Goal: Task Accomplishment & Management: Manage account settings

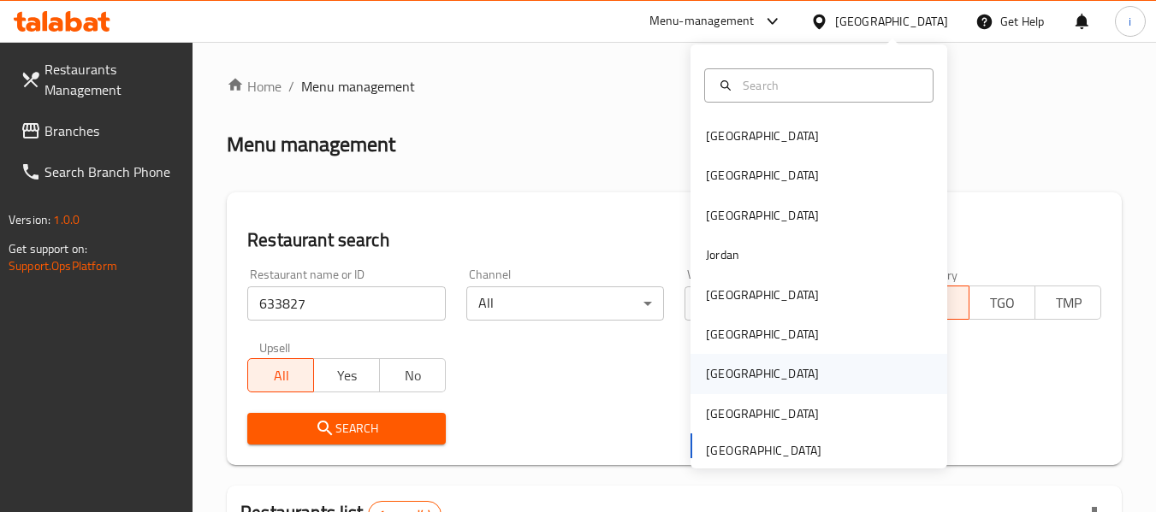
click at [706, 370] on div "[GEOGRAPHIC_DATA]" at bounding box center [762, 373] width 113 height 19
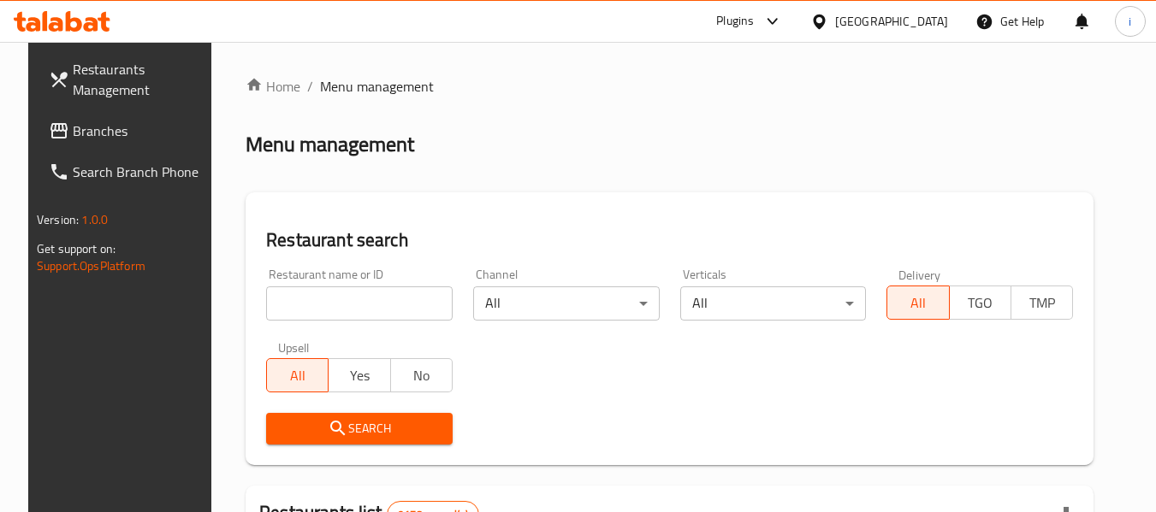
click at [74, 141] on span "Branches" at bounding box center [140, 131] width 135 height 21
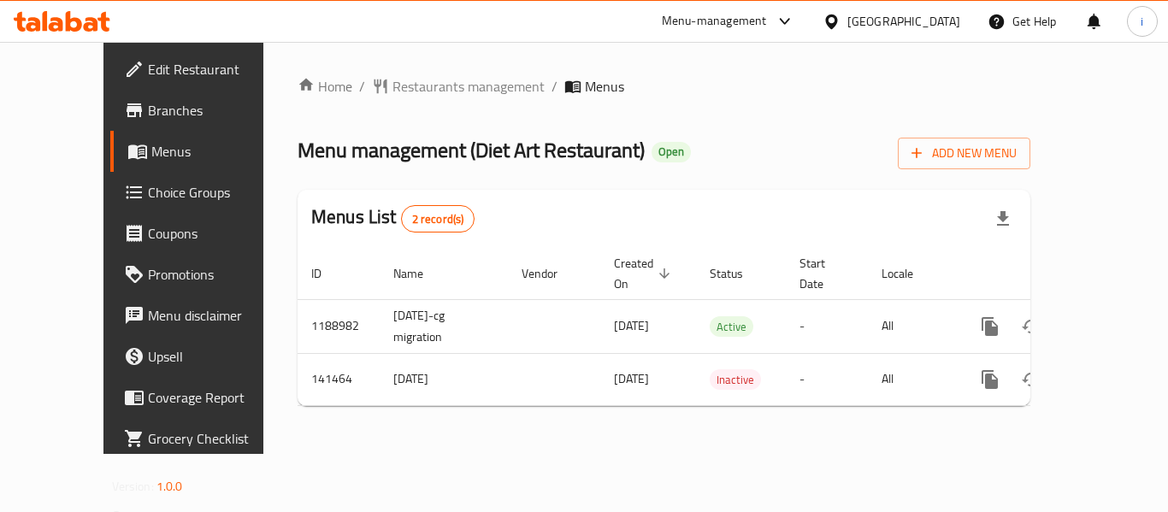
click at [944, 18] on div "[GEOGRAPHIC_DATA]" at bounding box center [904, 21] width 113 height 19
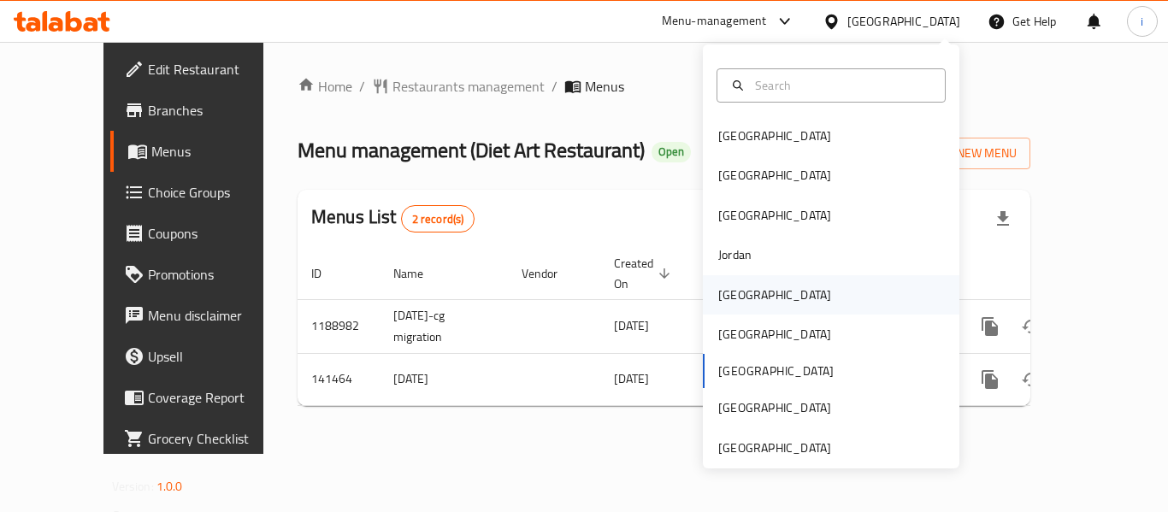
click at [730, 297] on div "[GEOGRAPHIC_DATA]" at bounding box center [775, 295] width 113 height 19
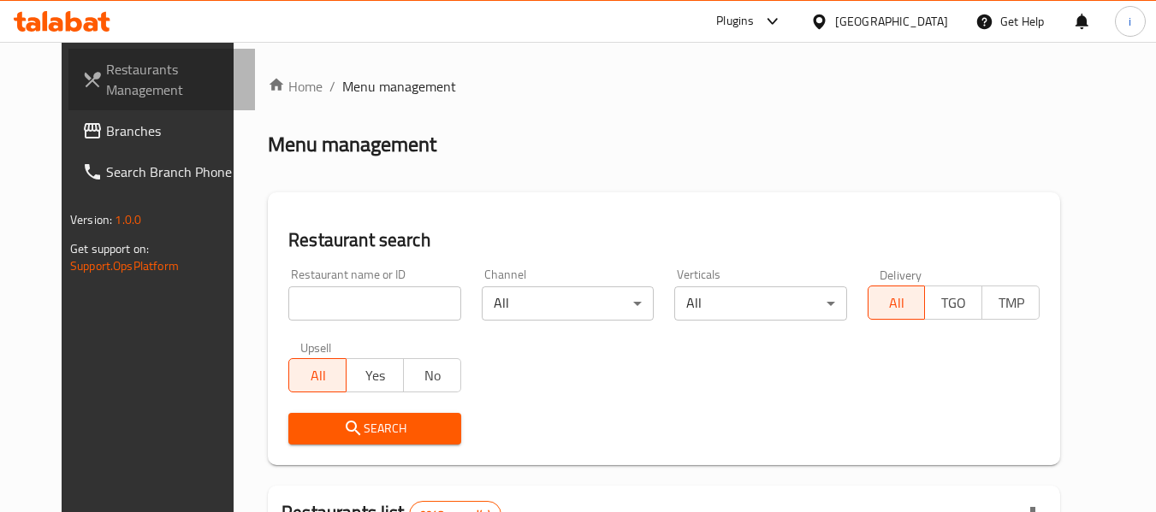
click at [75, 107] on link "Restaurants Management" at bounding box center [161, 80] width 186 height 62
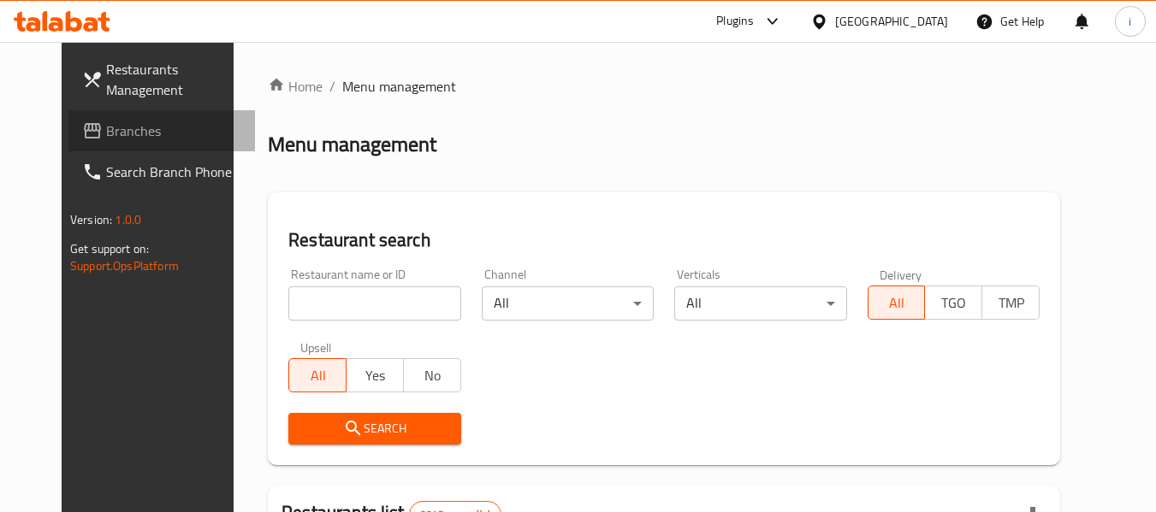
click at [106, 128] on span "Branches" at bounding box center [173, 131] width 135 height 21
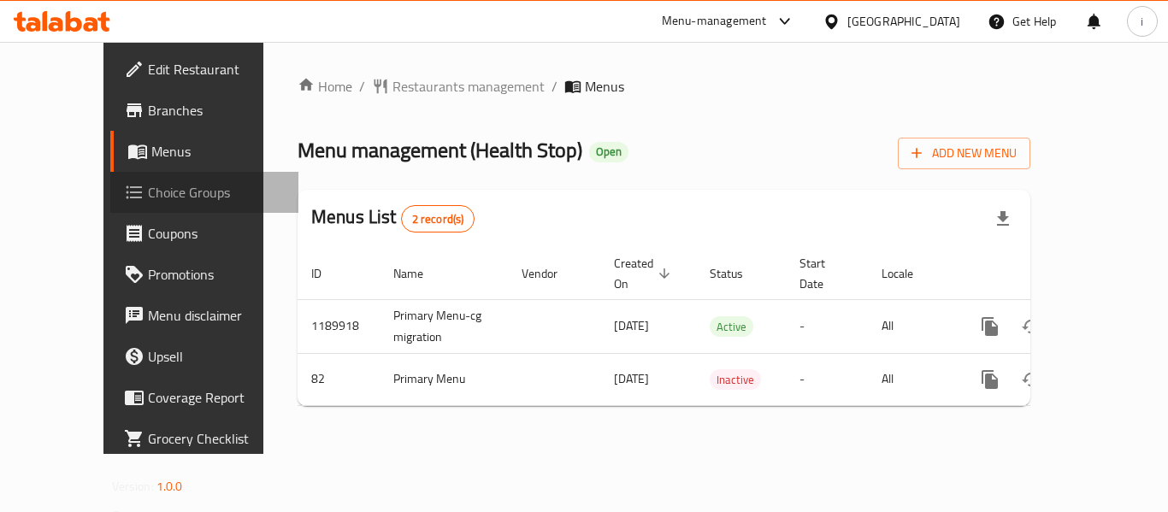
click at [148, 192] on span "Choice Groups" at bounding box center [216, 192] width 137 height 21
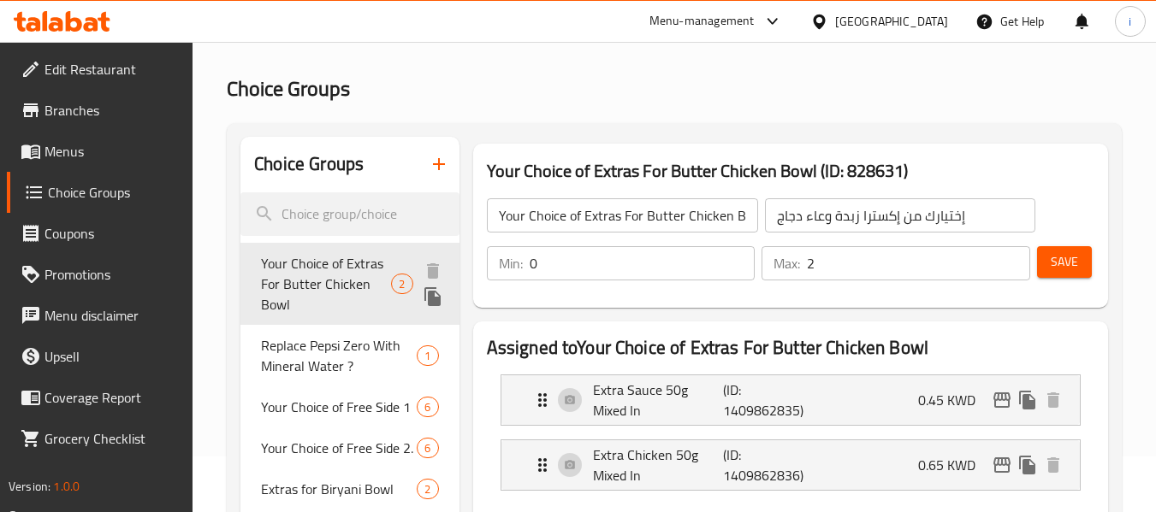
scroll to position [513, 0]
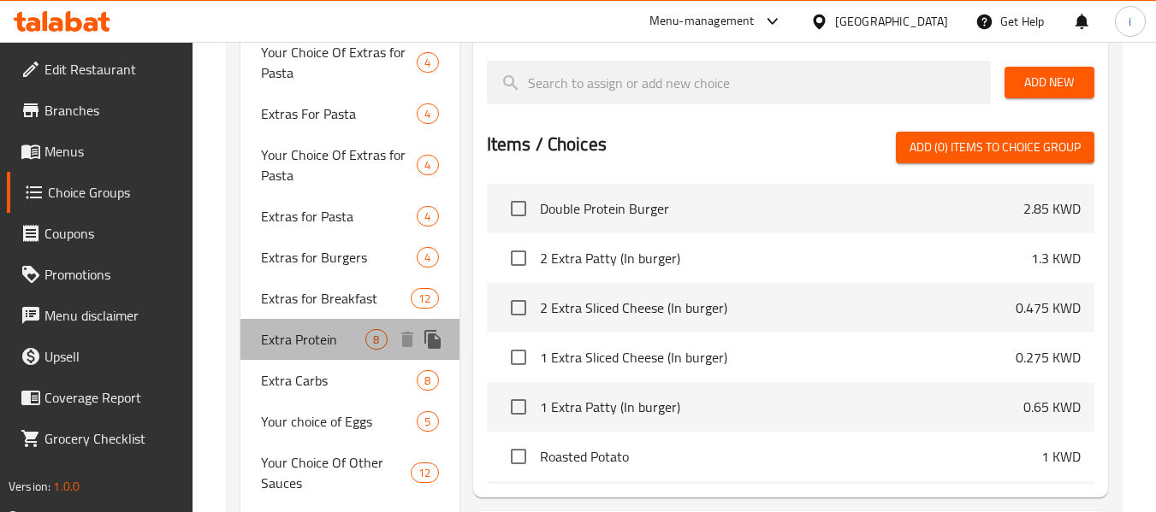
click at [318, 358] on div "Extra Protein 8" at bounding box center [349, 339] width 218 height 41
type input "Extra Protein"
type input "بروتين إضافي"
type input "8"
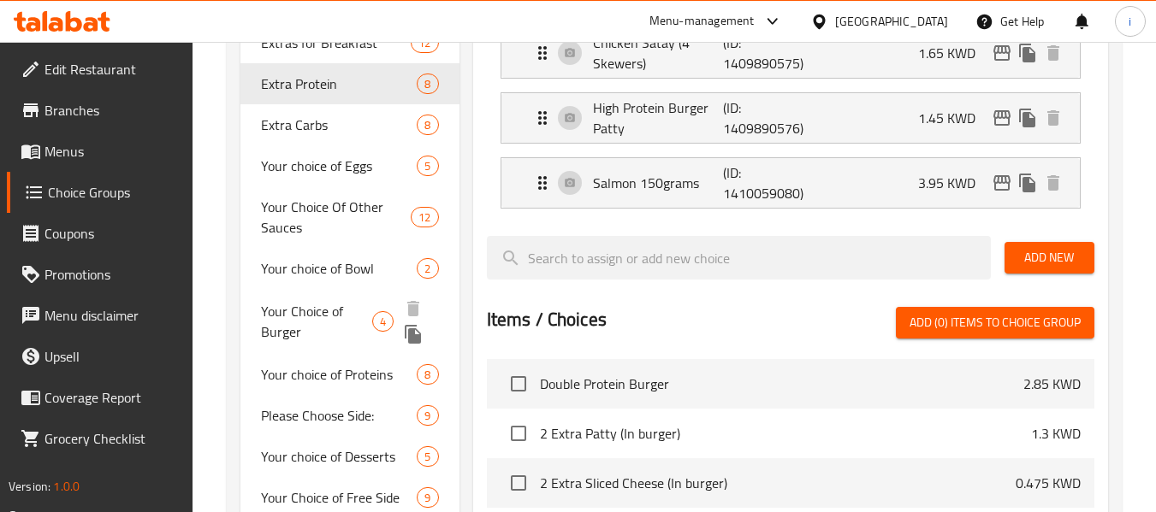
scroll to position [770, 0]
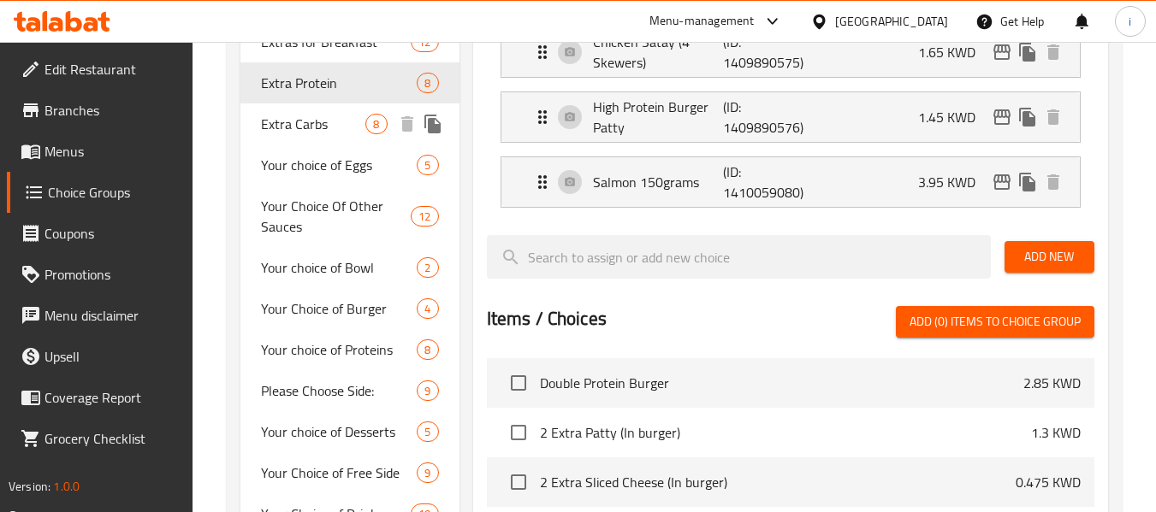
click at [299, 139] on div "Extra Carbs 8" at bounding box center [349, 124] width 218 height 41
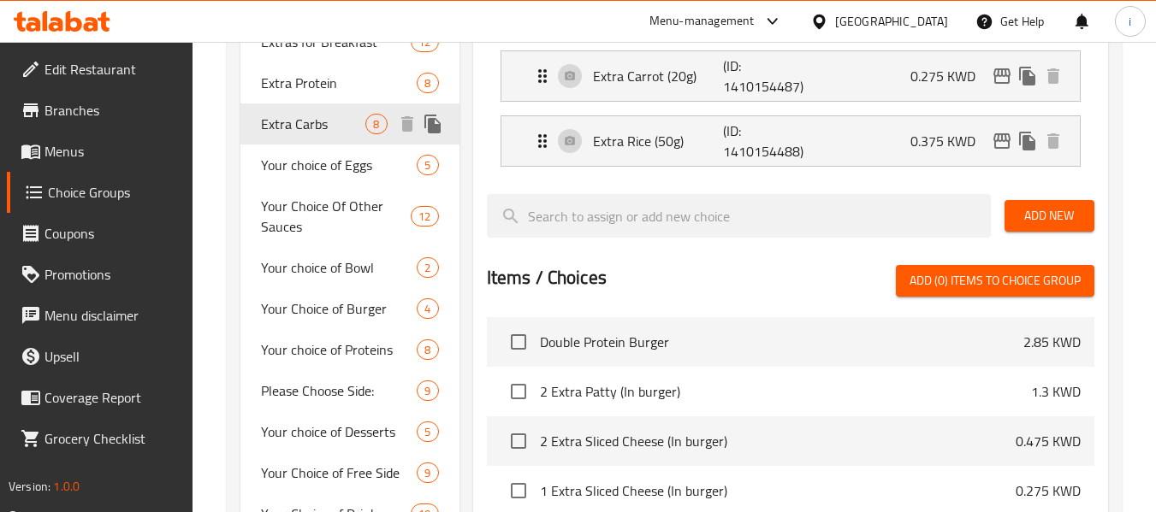
type input "Extra Carbs"
type input "الكربوهيدرات الإضافية"
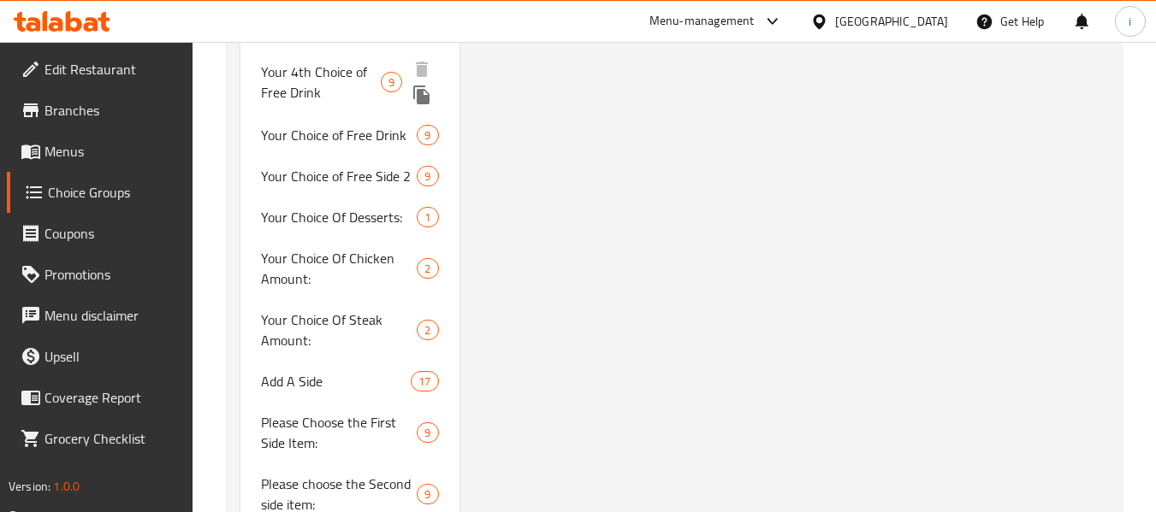
scroll to position [1540, 0]
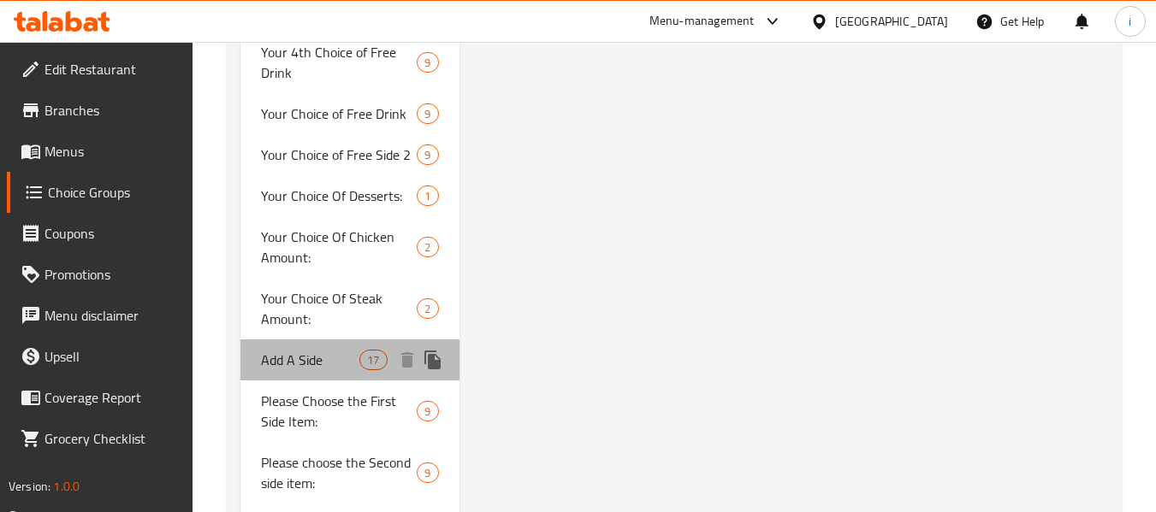
click at [308, 366] on span "Add A Side" at bounding box center [310, 360] width 98 height 21
type input "Add A Side"
type input "أضف طبق جانبي"
type input "17"
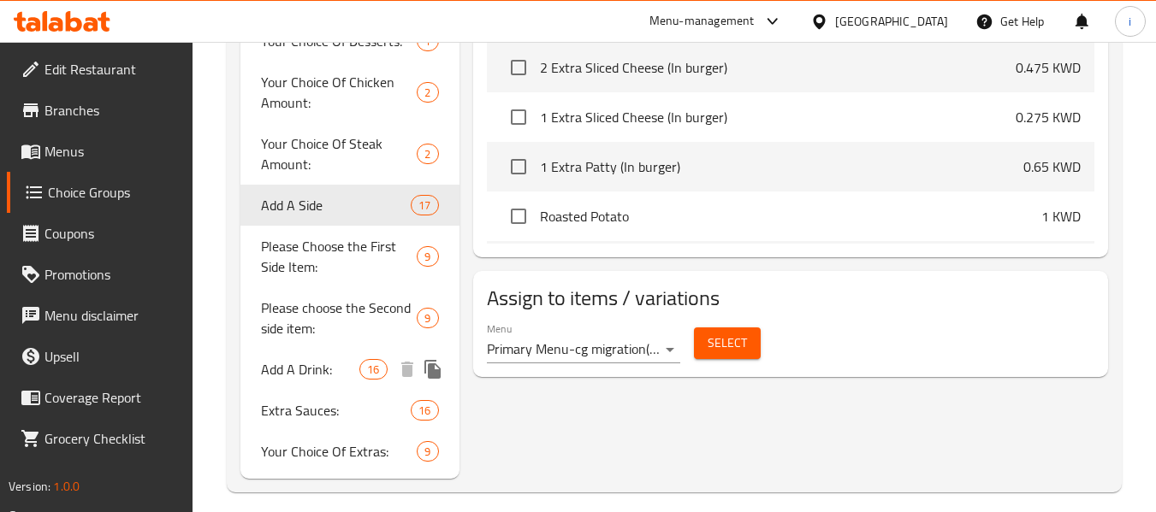
scroll to position [1709, 0]
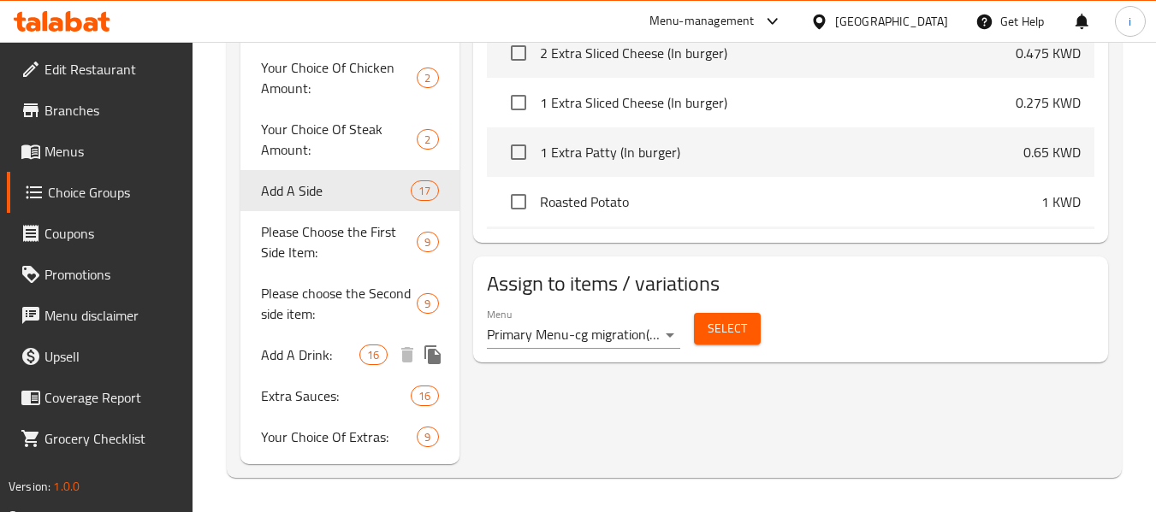
click at [323, 352] on span "Add A Drink:" at bounding box center [310, 355] width 98 height 21
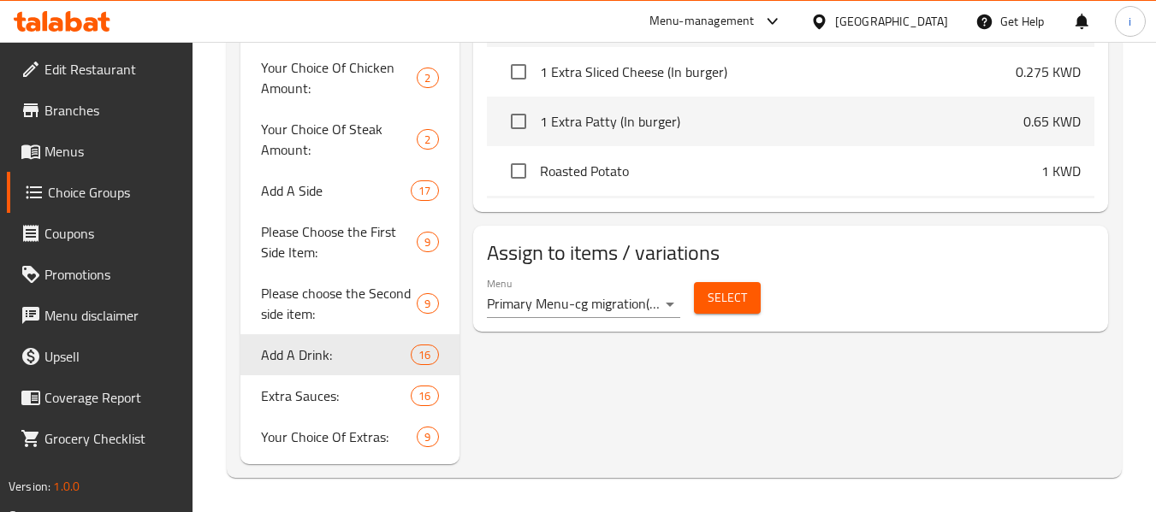
type input "Add A Drink:"
type input "أضف مشروبًا:"
type input "16"
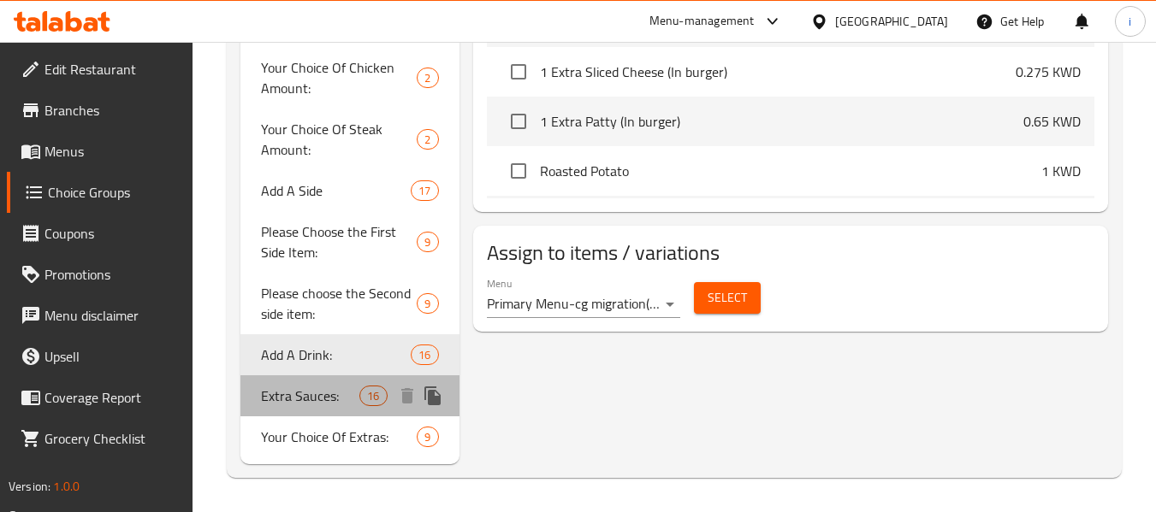
click at [323, 411] on div "Extra Sauces: 16" at bounding box center [349, 396] width 218 height 41
type input "Extra Sauces:"
type input "صلصات إضافية:"
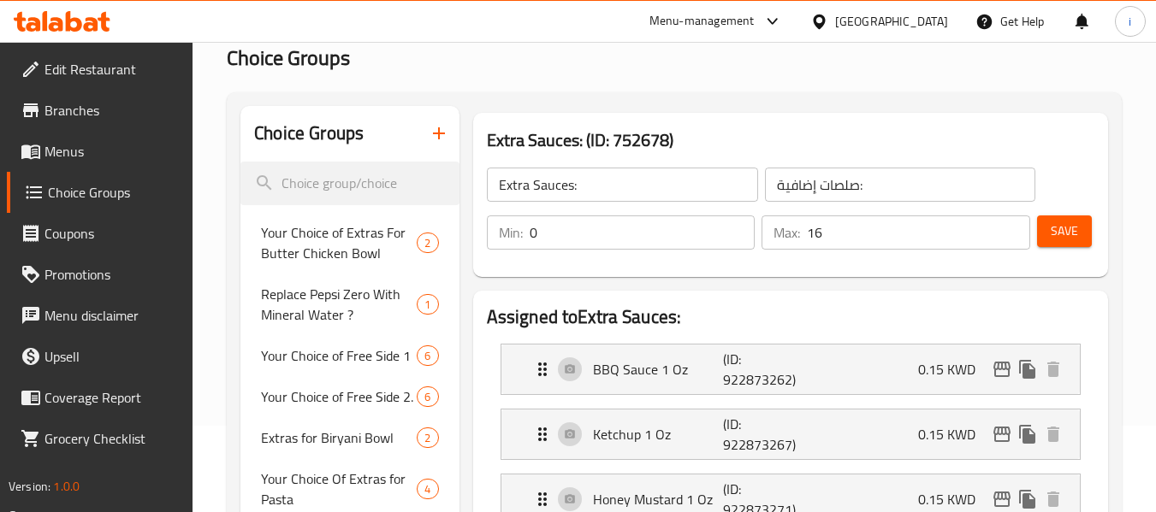
scroll to position [0, 0]
